Goal: Information Seeking & Learning: Learn about a topic

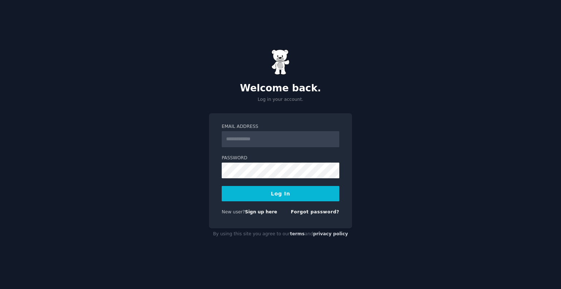
type input "**********"
click at [269, 192] on button "Log In" at bounding box center [281, 193] width 118 height 15
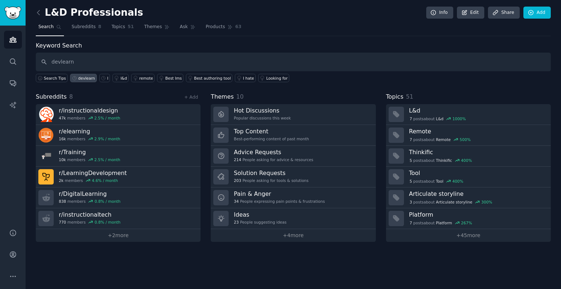
type input "devlearn"
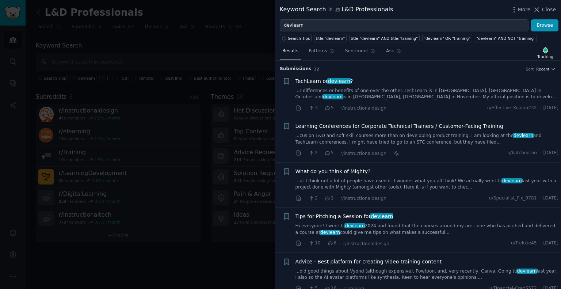
click at [439, 91] on link "...r differences or benefits of one over the other. TechLearn is in [GEOGRAPHIC…" at bounding box center [426, 94] width 263 height 13
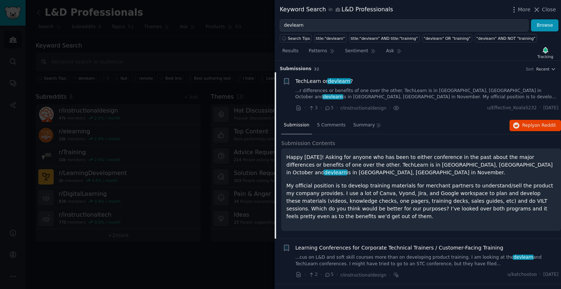
scroll to position [11, 0]
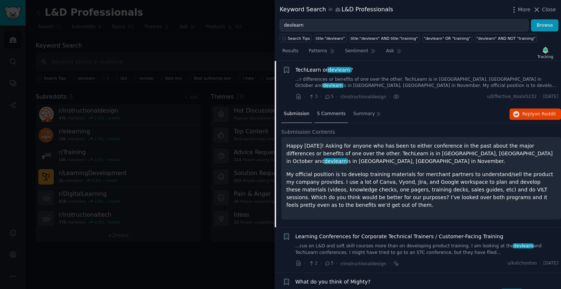
click at [331, 112] on span "5 Comments" at bounding box center [331, 114] width 28 height 7
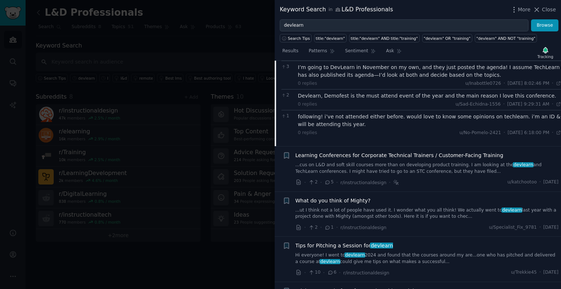
scroll to position [0, 0]
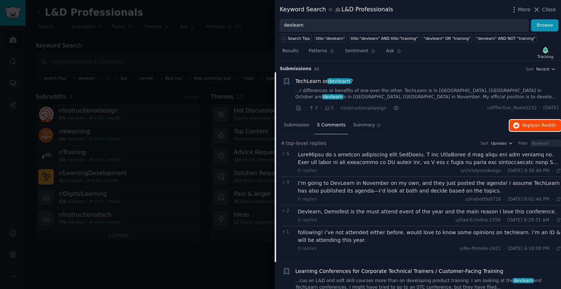
click at [543, 124] on span "on Reddit" at bounding box center [544, 125] width 21 height 5
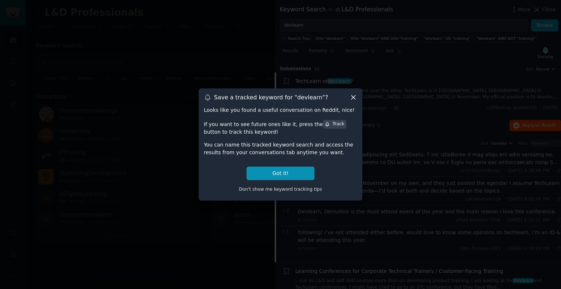
click at [354, 97] on icon at bounding box center [353, 97] width 8 height 8
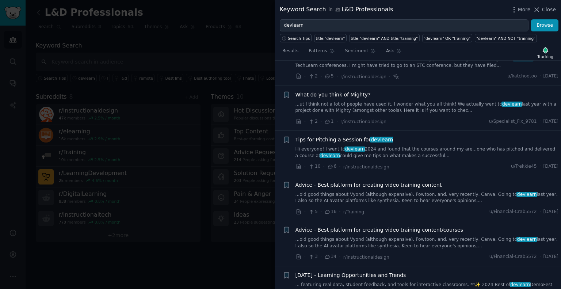
scroll to position [223, 0]
